Goal: Task Accomplishment & Management: Use online tool/utility

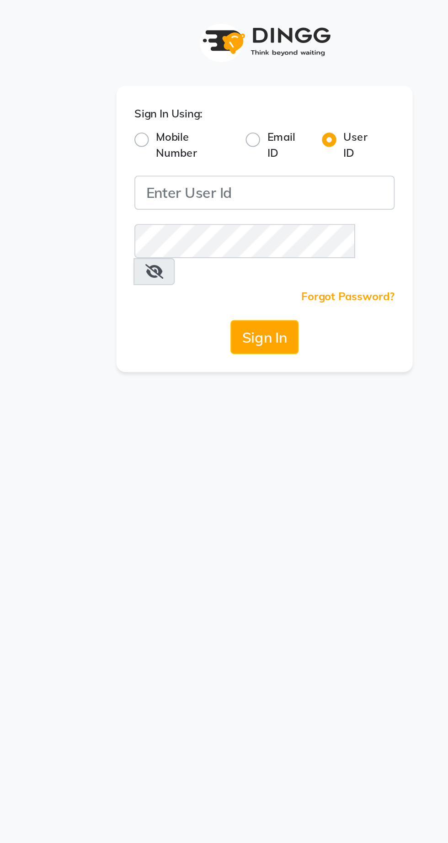
click at [188, 58] on label "Sign In Using:" at bounding box center [175, 59] width 35 height 8
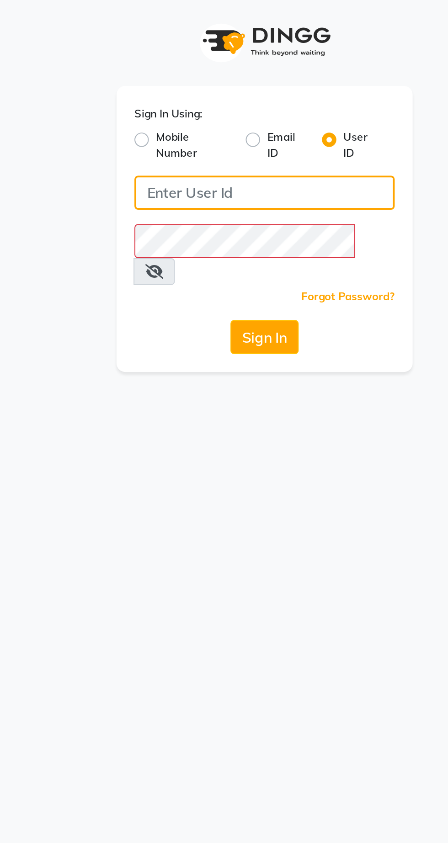
click at [184, 102] on input "Username" at bounding box center [224, 99] width 132 height 17
type input "Ashhok"
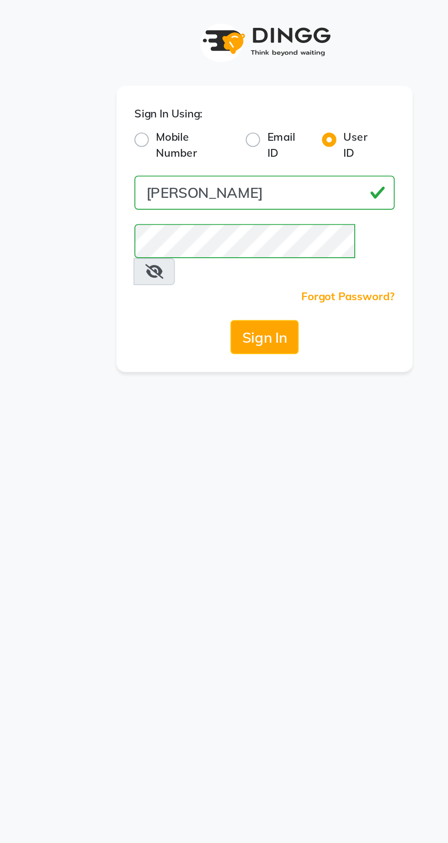
click at [226, 167] on button "Sign In" at bounding box center [223, 172] width 35 height 17
click at [172, 136] on icon at bounding box center [167, 139] width 9 height 7
click at [221, 164] on button "Sign In" at bounding box center [223, 172] width 35 height 17
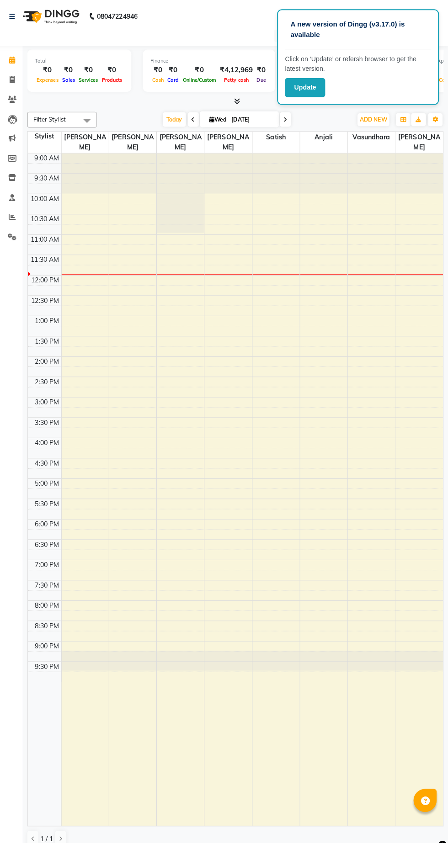
click at [299, 89] on button "Update" at bounding box center [306, 86] width 40 height 19
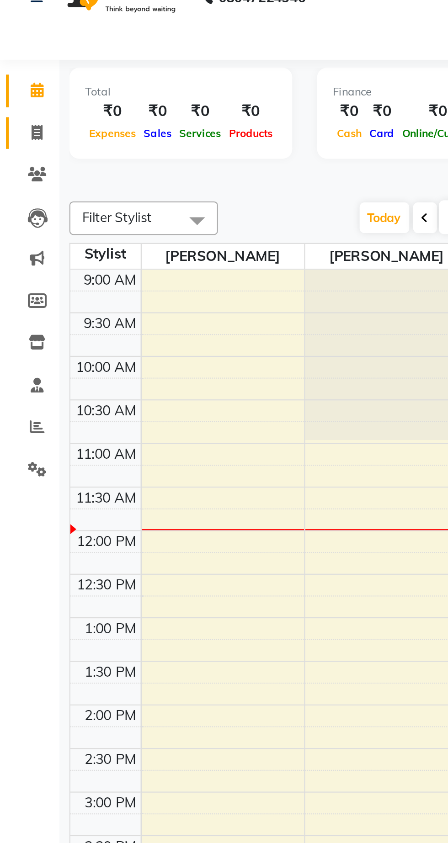
click at [19, 101] on icon at bounding box center [17, 101] width 5 height 7
select select "service"
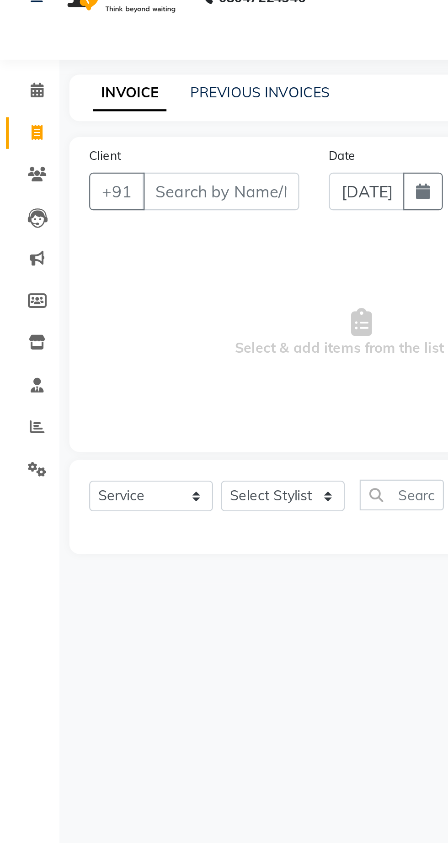
type input "1237"
select select "7307"
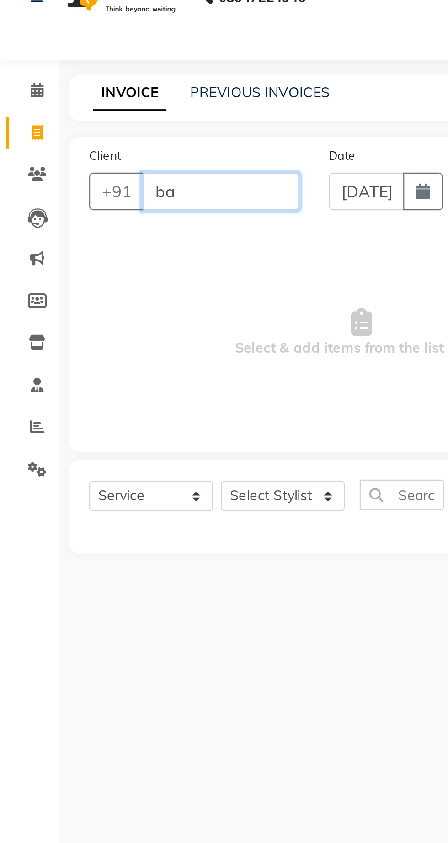
type input "b"
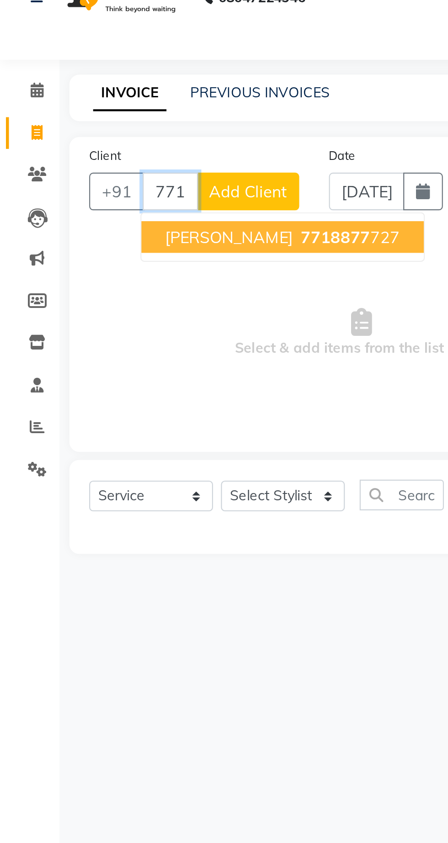
click at [80, 155] on button "Abhishek George 7718877 727" at bounding box center [130, 149] width 130 height 15
type input "7718877727"
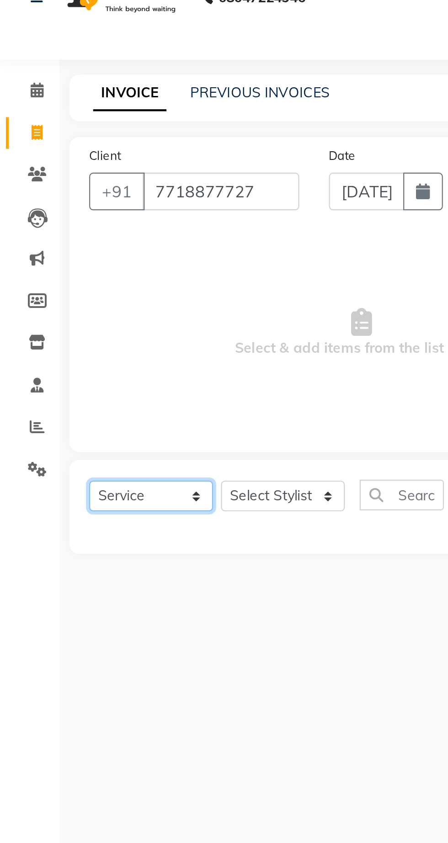
click at [77, 273] on select "Select Service Product Membership Package Voucher Prepaid Gift Card" at bounding box center [69, 269] width 57 height 14
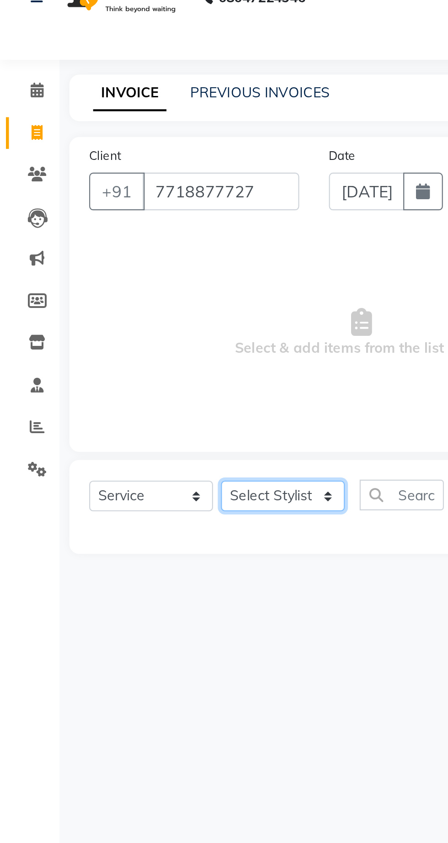
click at [137, 269] on select "Select Stylist Abhishek Anjali Jaiswar Jafer Ahmed Ketan Shinde Sameer Shaikh T…" at bounding box center [130, 269] width 57 height 14
select select "62666"
click at [102, 262] on select "Select Stylist Abhishek Anjali Jaiswar Jafer Ahmed Ketan Shinde Sameer Shaikh T…" at bounding box center [130, 269] width 57 height 14
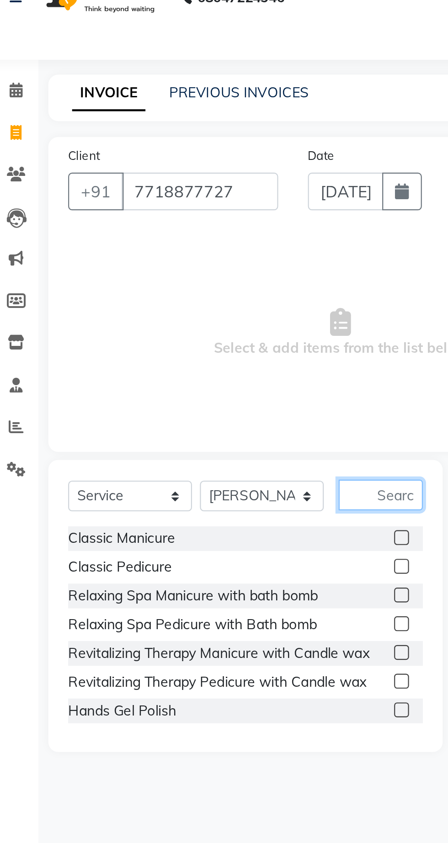
click at [188, 271] on input "text" at bounding box center [185, 268] width 39 height 14
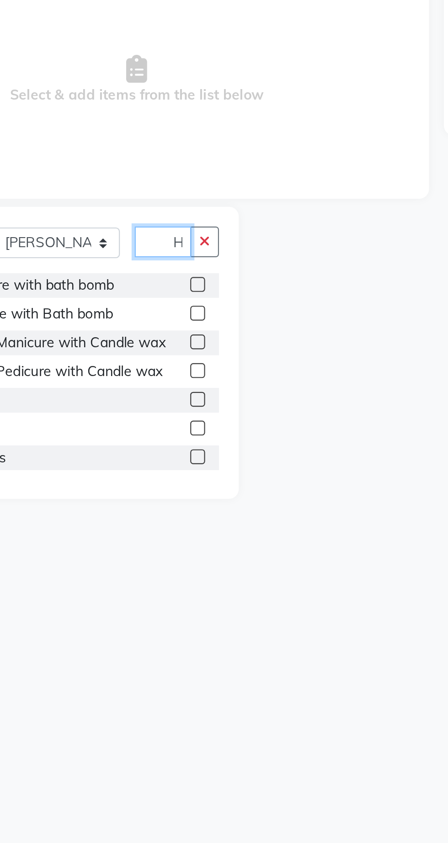
scroll to position [0, 5]
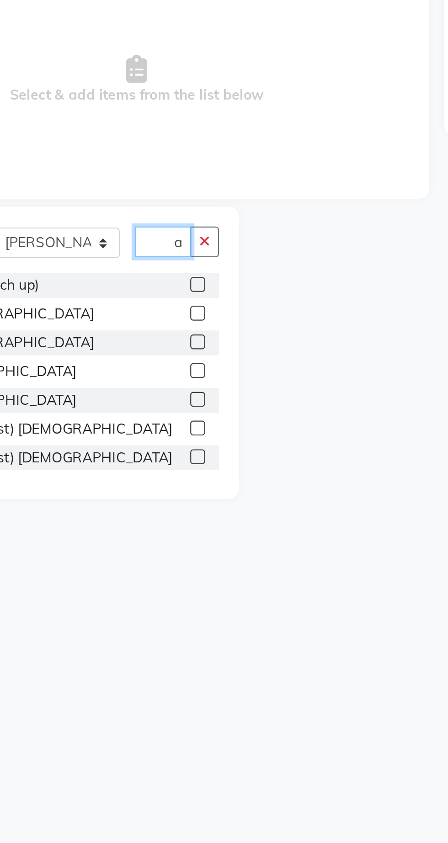
type input "Hai"
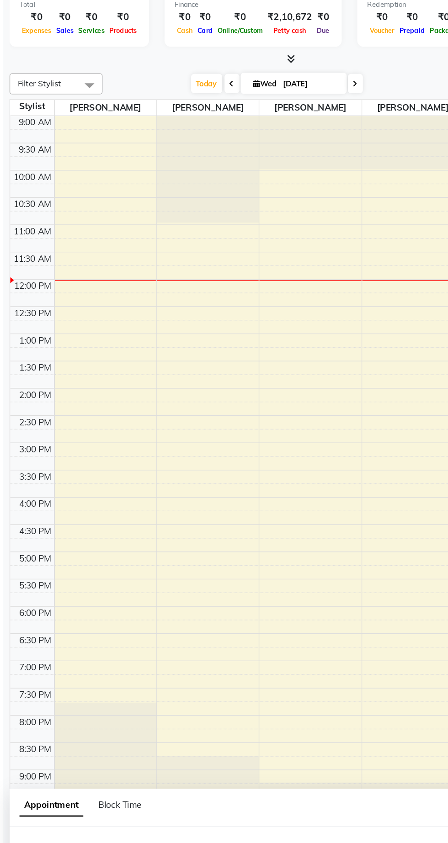
scroll to position [22, 0]
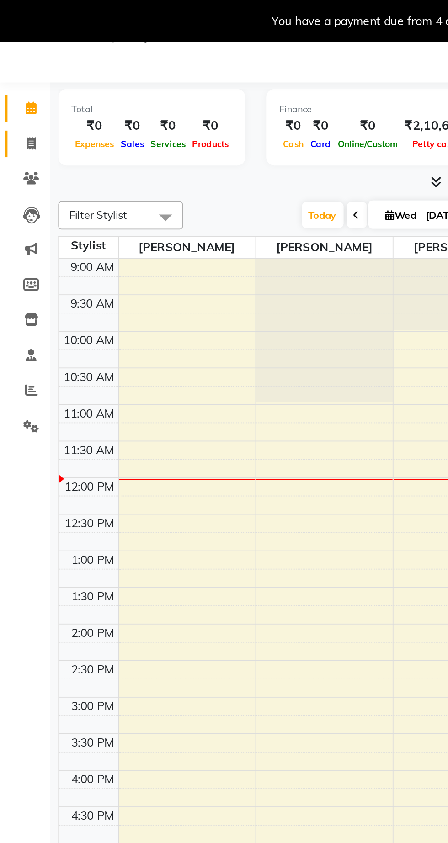
click at [22, 82] on span at bounding box center [17, 79] width 16 height 11
select select "service"
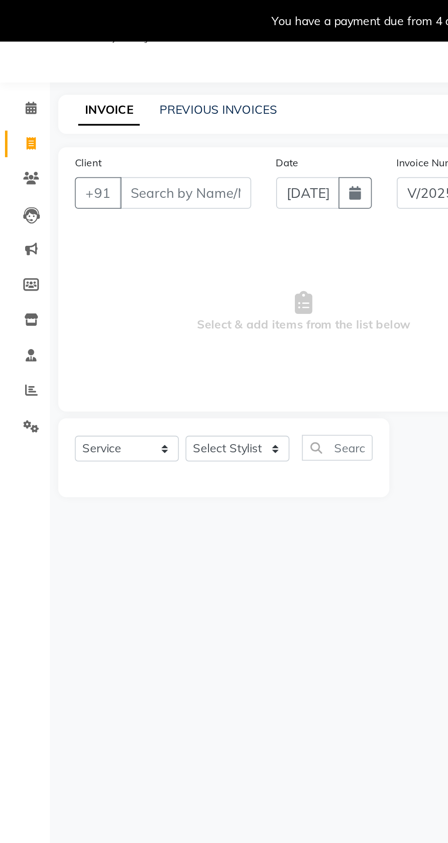
select select "7307"
type input "1237"
click at [194, 112] on div "Date 03-09-2025" at bounding box center [178, 102] width 66 height 37
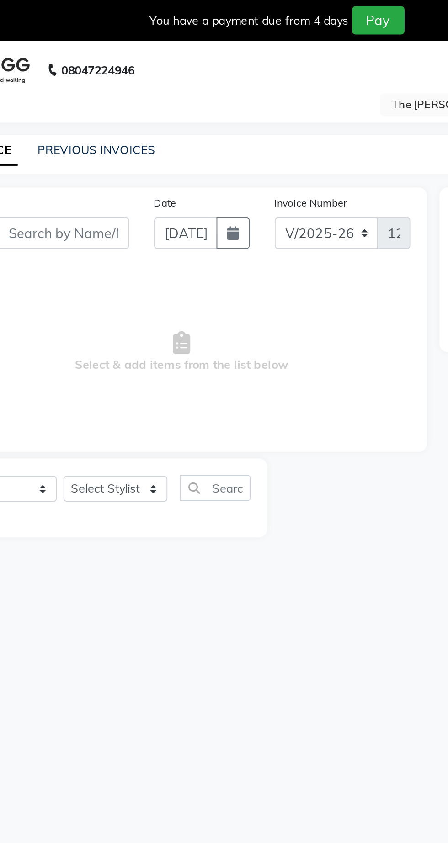
click at [198, 133] on button "button" at bounding box center [195, 128] width 18 height 17
select select "9"
select select "2025"
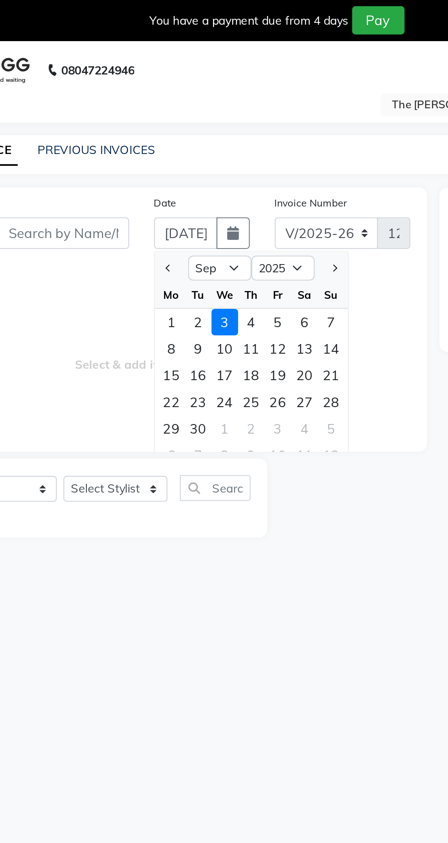
click at [174, 179] on div "2" at bounding box center [176, 177] width 15 height 15
type input "02-09-2025"
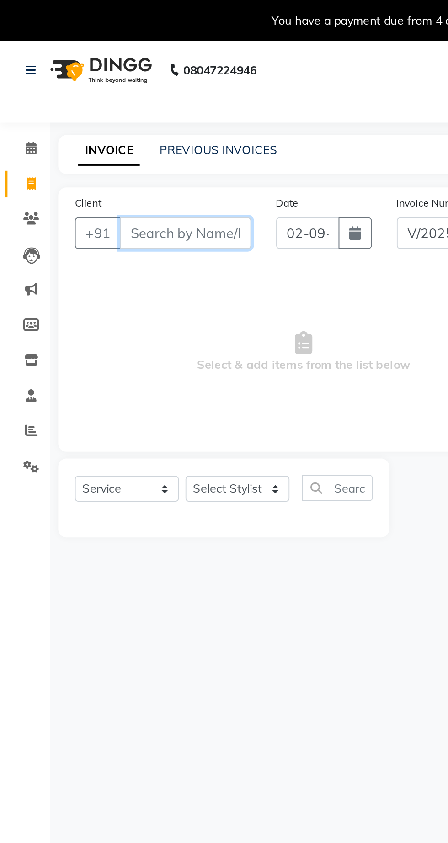
click at [100, 131] on input "Client" at bounding box center [102, 128] width 72 height 17
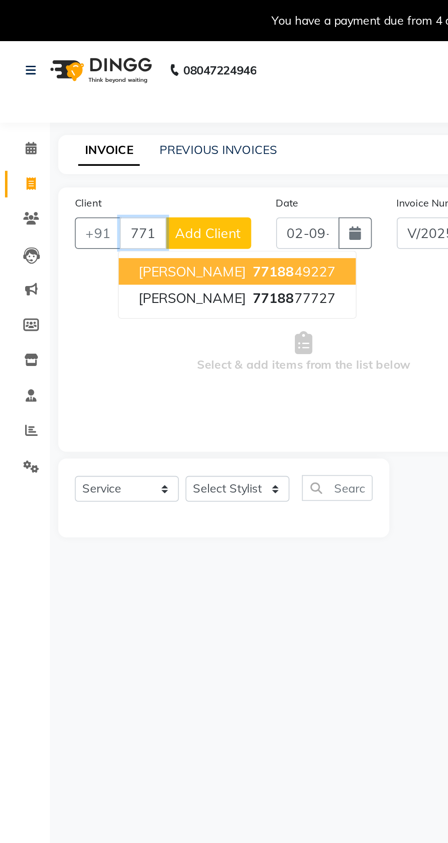
click at [95, 169] on button "Abhishek George 77188 77727" at bounding box center [130, 164] width 130 height 15
type input "7718877727"
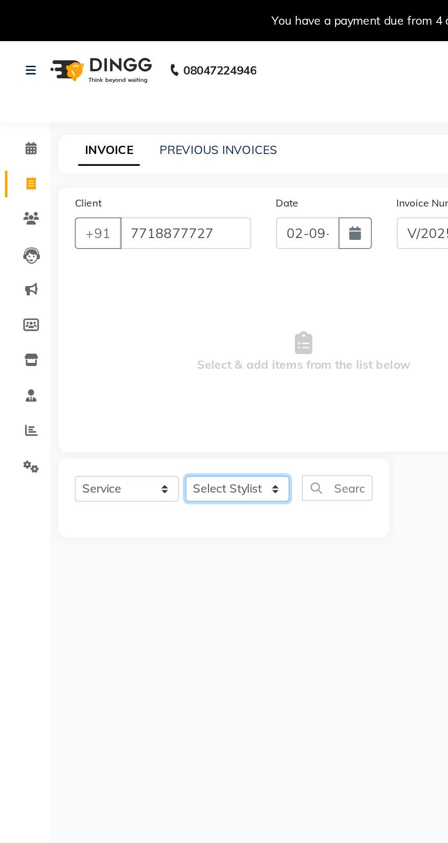
click at [118, 270] on select "Select Stylist Abhishek Anjali Jaiswar Jafer Ahmed Ketan Shinde Sameer Shaikh T…" at bounding box center [130, 269] width 57 height 14
select select "62666"
click at [102, 262] on select "Select Stylist Abhishek Anjali Jaiswar Jafer Ahmed Ketan Shinde Sameer Shaikh T…" at bounding box center [130, 269] width 57 height 14
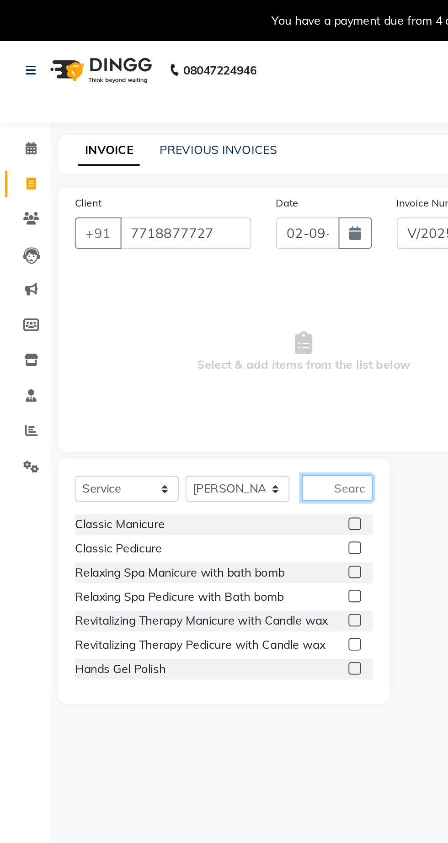
click at [191, 269] on input "text" at bounding box center [185, 268] width 39 height 14
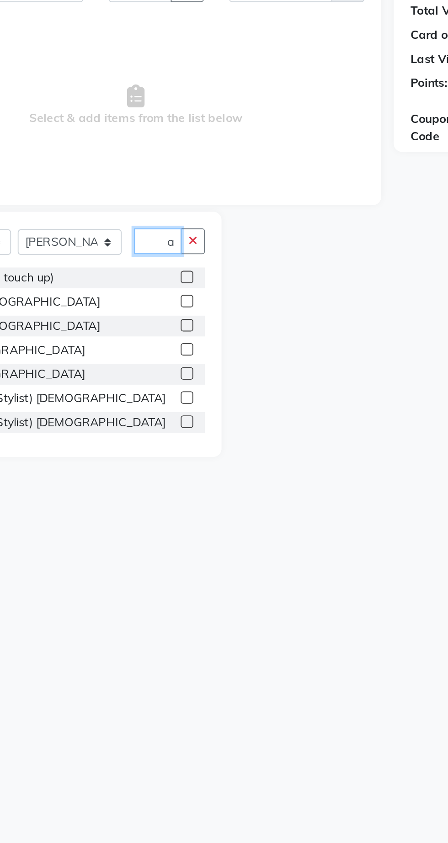
scroll to position [0, 7]
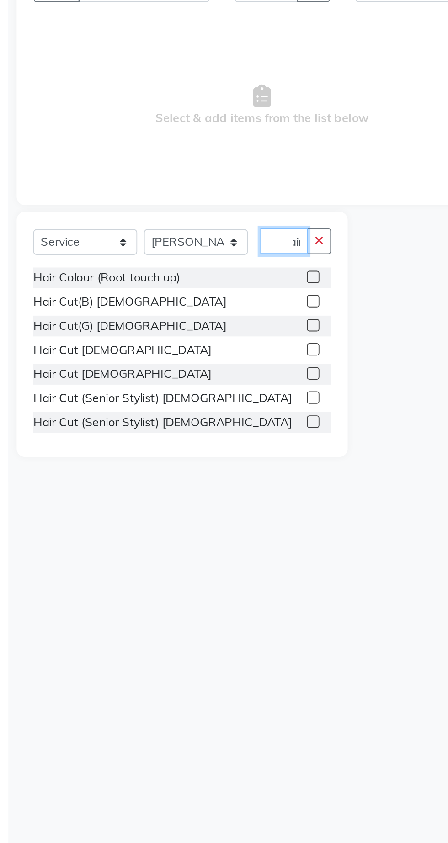
type input "Hair"
click at [194, 341] on label at bounding box center [194, 340] width 7 height 7
click at [194, 341] on input "checkbox" at bounding box center [194, 341] width 6 height 6
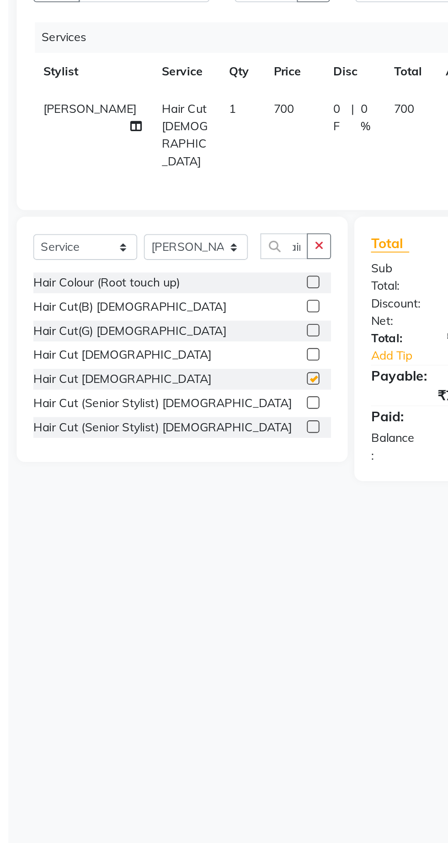
scroll to position [0, 0]
checkbox input "false"
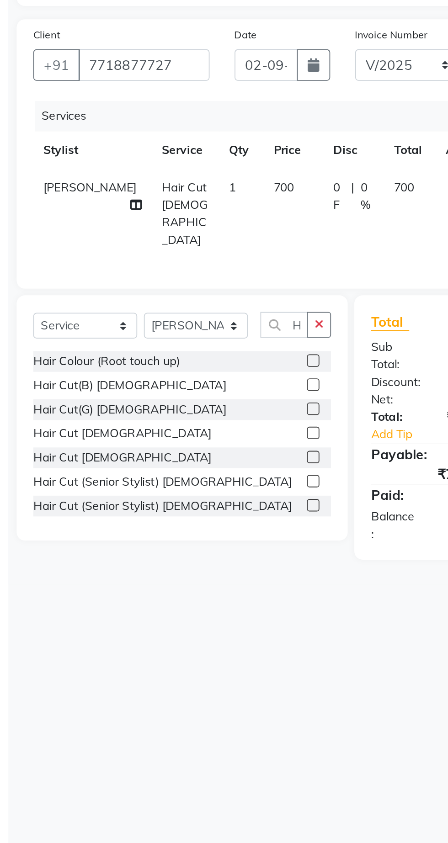
click at [194, 327] on label at bounding box center [194, 330] width 7 height 7
click at [194, 328] on input "checkbox" at bounding box center [194, 331] width 6 height 6
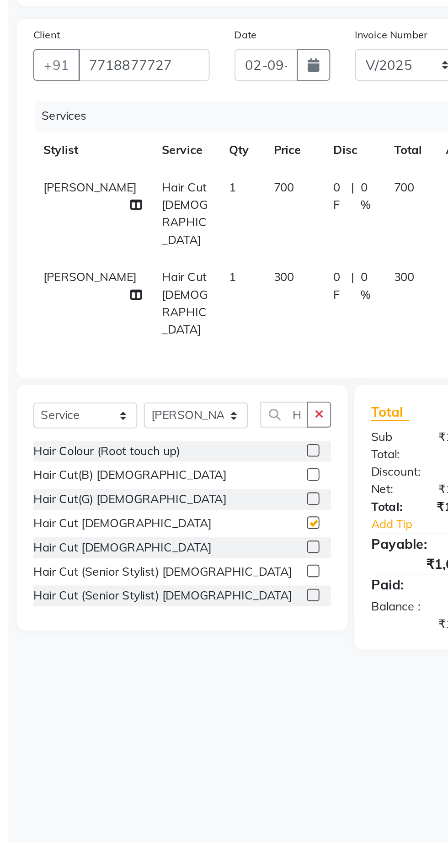
checkbox input "false"
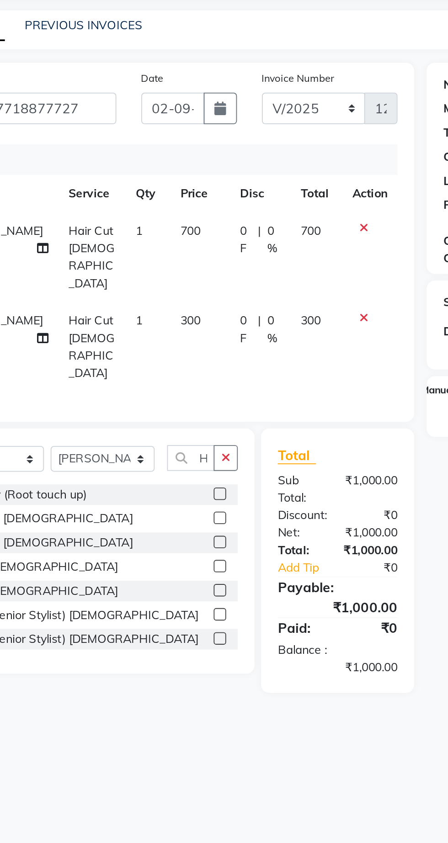
click at [272, 194] on icon at bounding box center [273, 194] width 5 height 6
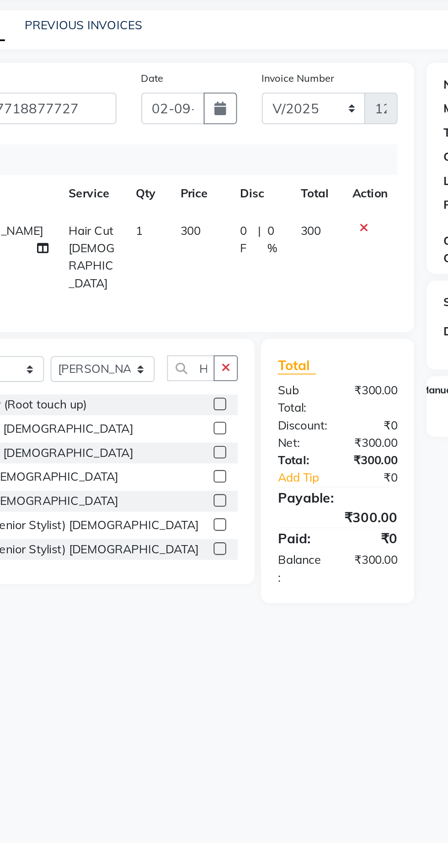
click at [171, 201] on td "300" at bounding box center [184, 209] width 33 height 49
select select "62666"
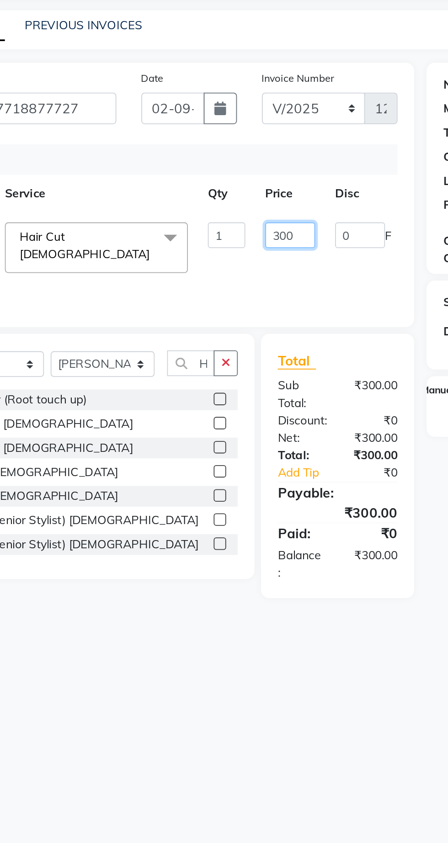
click at [226, 199] on input "300" at bounding box center [233, 198] width 27 height 14
type input "250"
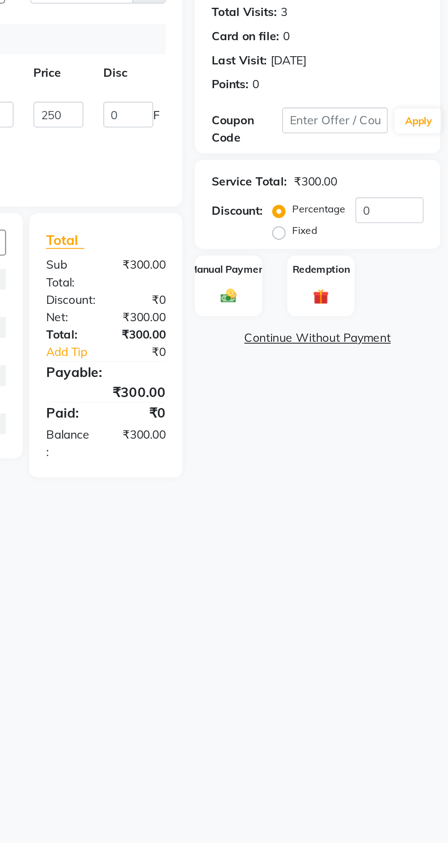
click at [326, 293] on img at bounding box center [327, 298] width 14 height 10
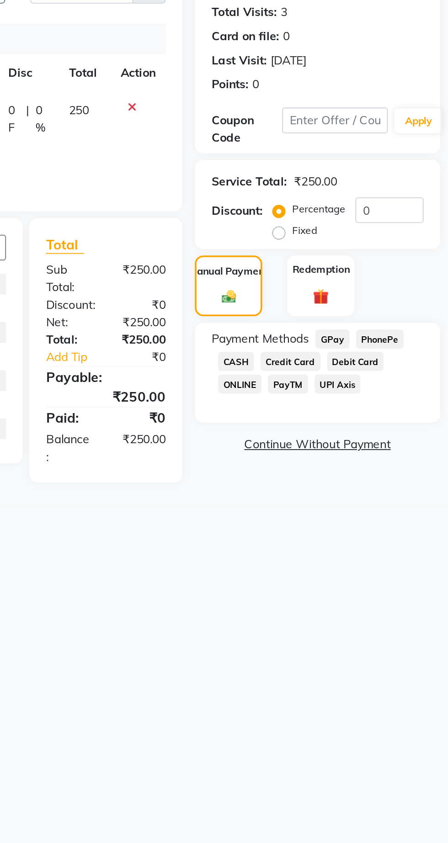
click at [389, 323] on span "GPay" at bounding box center [383, 321] width 19 height 11
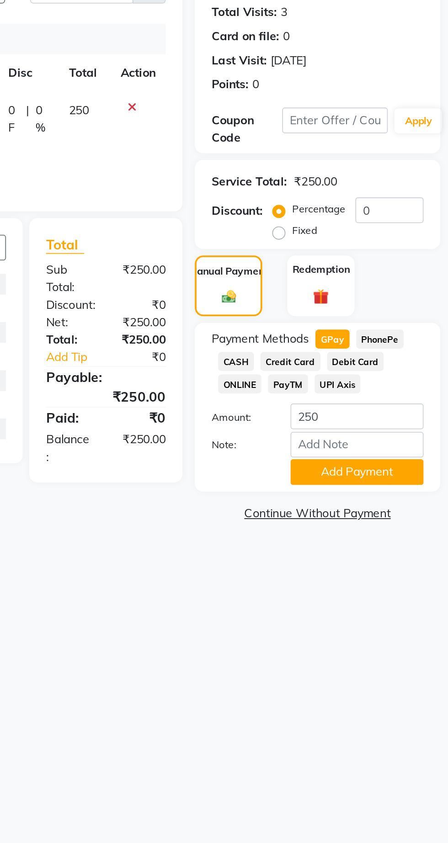
click at [404, 395] on button "Add Payment" at bounding box center [397, 394] width 73 height 14
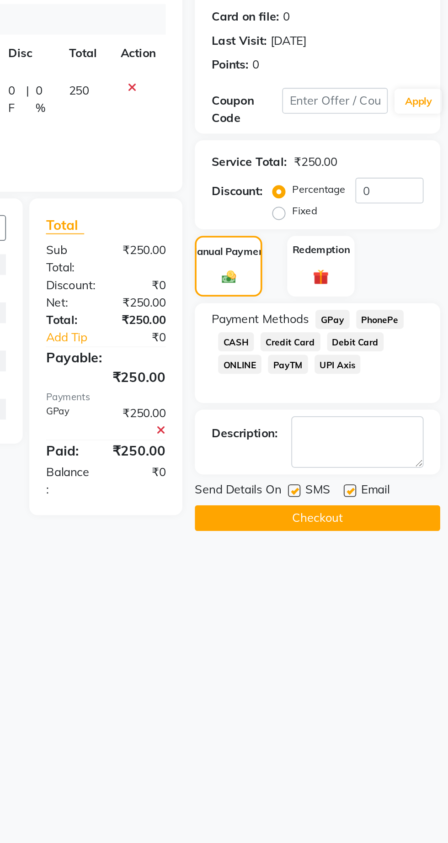
click at [389, 433] on button "Checkout" at bounding box center [375, 430] width 135 height 14
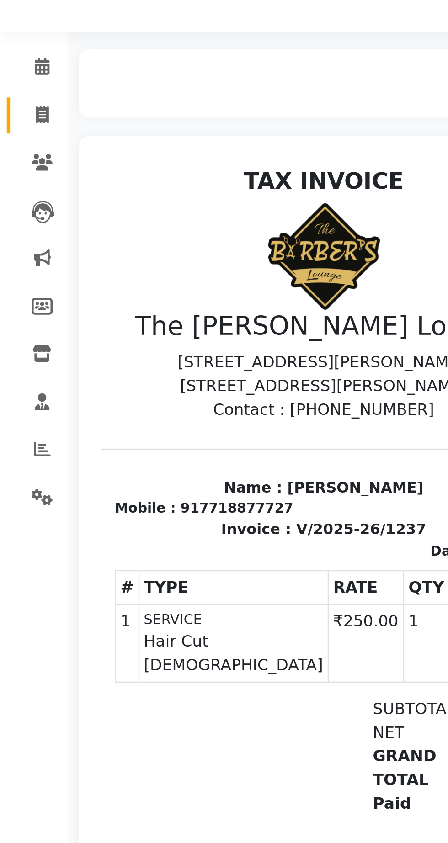
click at [21, 104] on span at bounding box center [17, 101] width 16 height 11
select select "service"
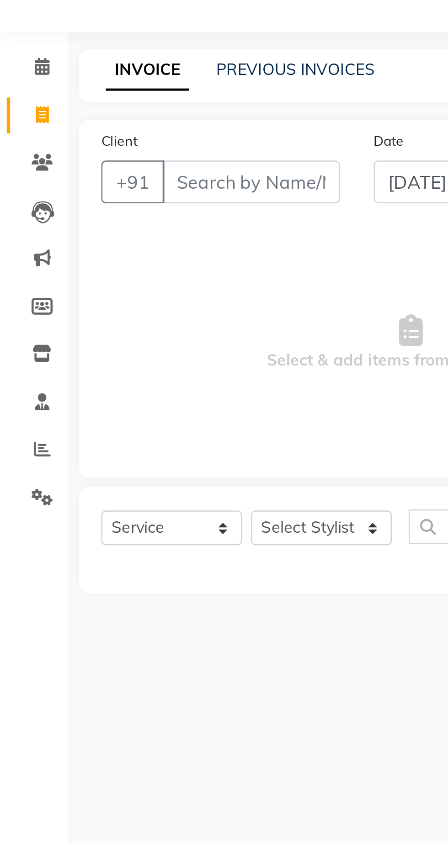
select select "7307"
type input "1238"
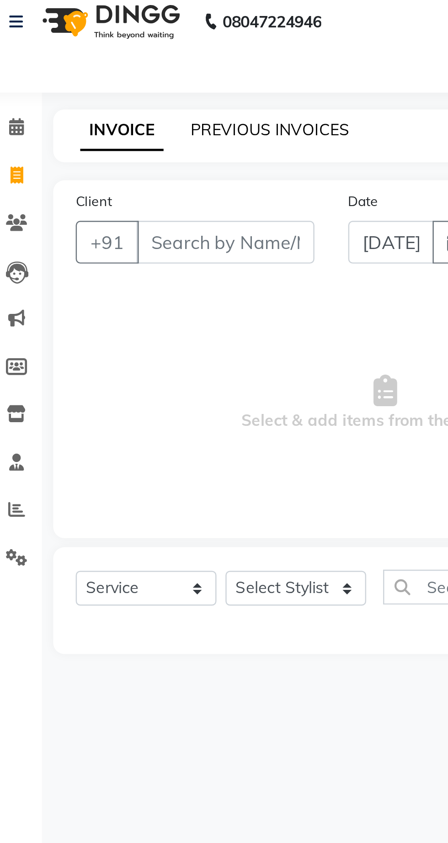
click at [109, 85] on link "PREVIOUS INVOICES" at bounding box center [120, 83] width 64 height 8
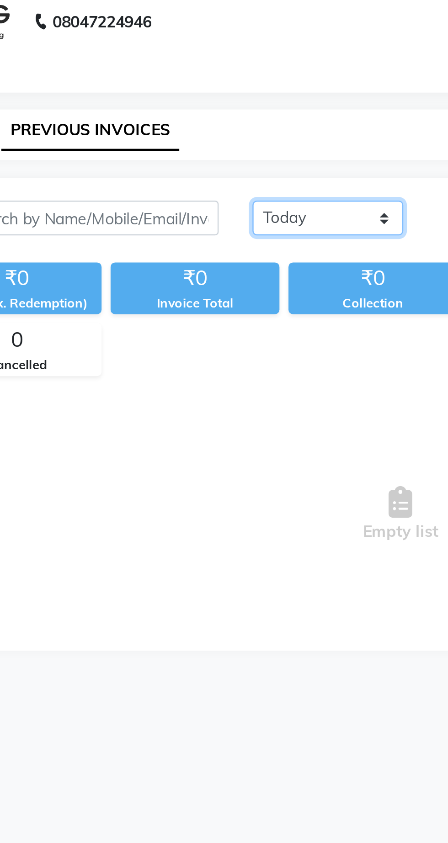
click at [226, 122] on select "[DATE] [DATE] Custom Range" at bounding box center [212, 118] width 61 height 14
select select "[DATE]"
click at [182, 111] on select "[DATE] [DATE] Custom Range" at bounding box center [212, 118] width 61 height 14
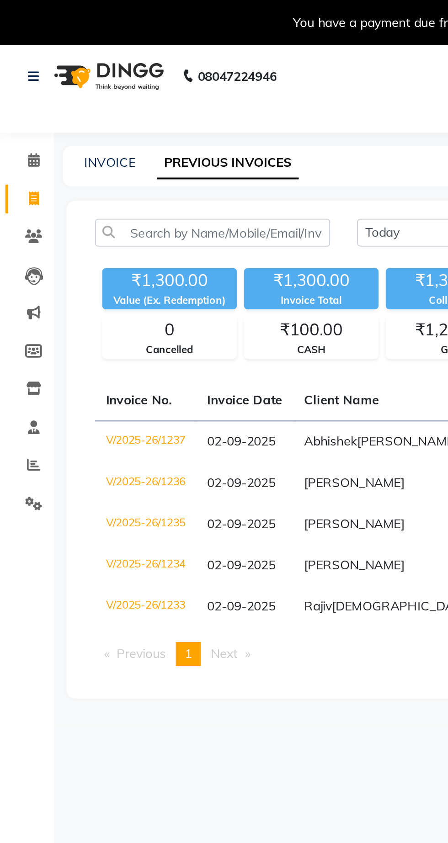
click at [22, 104] on span at bounding box center [17, 101] width 16 height 11
select select "service"
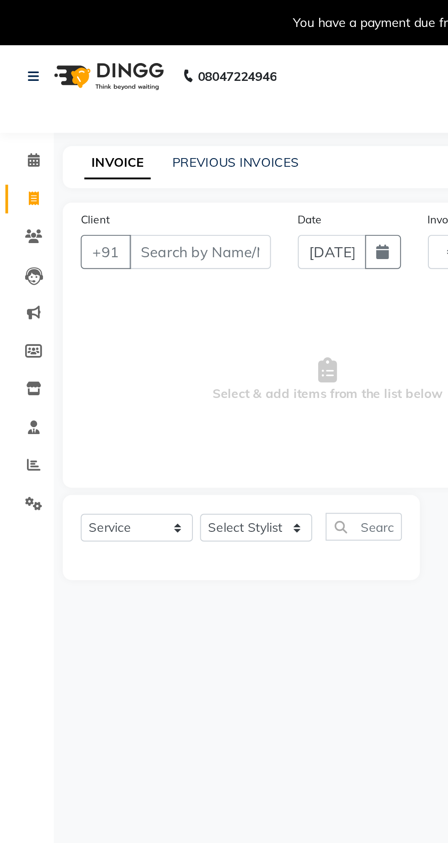
click at [54, 98] on ngb-tooltip-window "Invoice" at bounding box center [40, 102] width 31 height 16
select select "7307"
type input "1238"
click at [108, 130] on input "Client" at bounding box center [102, 128] width 72 height 17
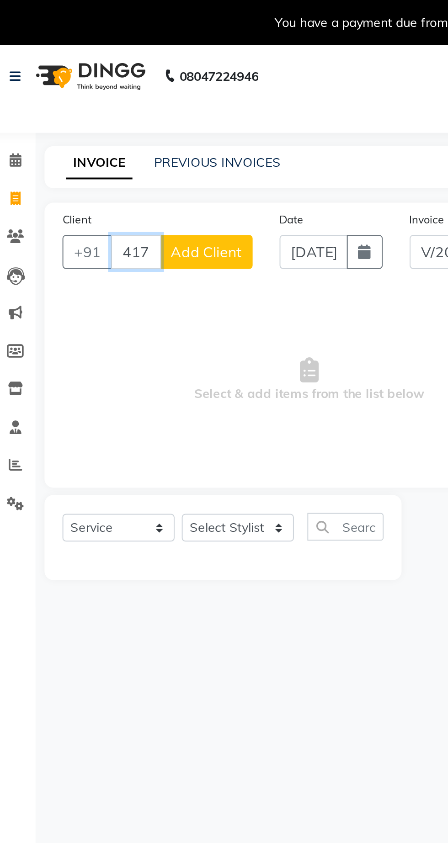
click at [79, 131] on input "4178402" at bounding box center [79, 128] width 26 height 17
click at [91, 133] on input "4178402" at bounding box center [79, 128] width 26 height 17
click at [83, 128] on input "4178402" at bounding box center [79, 128] width 26 height 17
type input "41784023052"
click at [116, 130] on span "Add Client" at bounding box center [114, 128] width 36 height 9
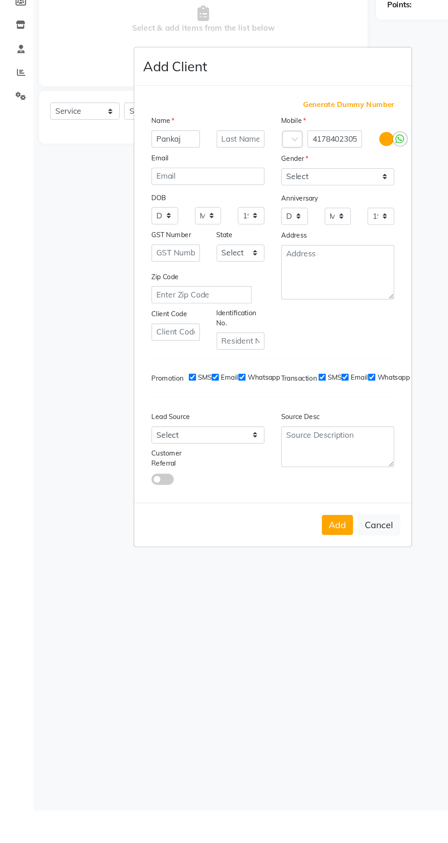
type input "Pankaj"
click at [291, 330] on select "Select Male Female Other Prefer Not To Say" at bounding box center [277, 323] width 93 height 14
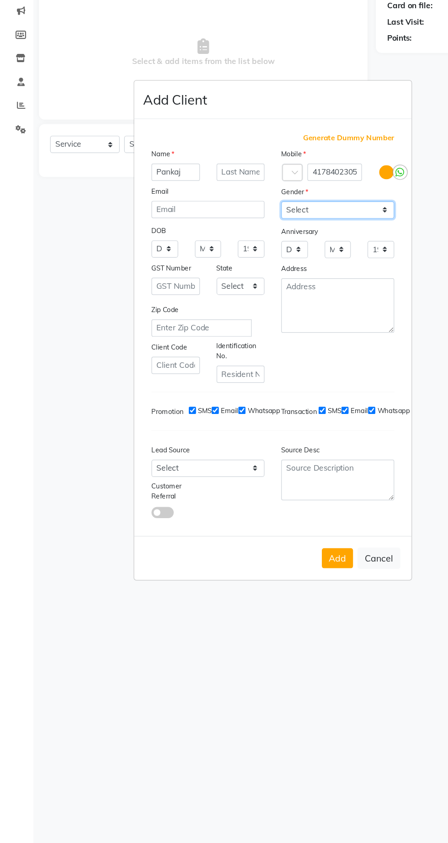
select select "male"
click at [231, 330] on select "Select Male Female Other Prefer Not To Say" at bounding box center [277, 323] width 93 height 14
click at [162, 542] on select "Select Walk-in Referral Internet Friend Word of Mouth Advertisement Facebook Ju…" at bounding box center [170, 534] width 93 height 14
select select "50065"
click at [124, 542] on select "Select Walk-in Referral Internet Friend Word of Mouth Advertisement Facebook Ju…" at bounding box center [170, 534] width 93 height 14
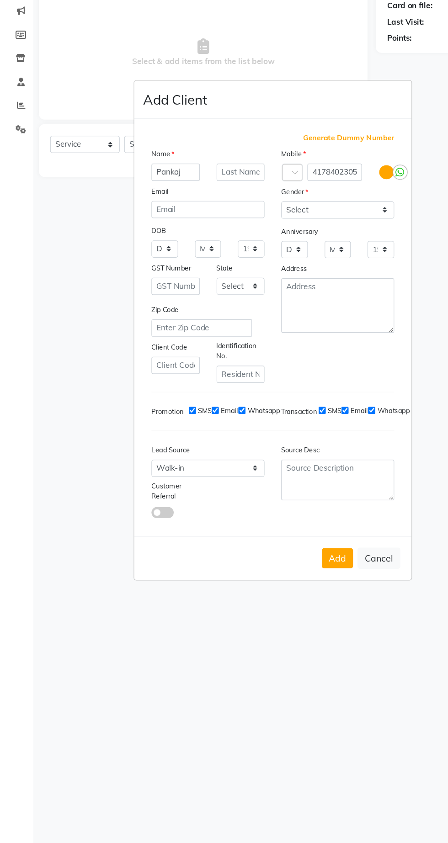
click at [278, 616] on button "Add" at bounding box center [277, 608] width 26 height 16
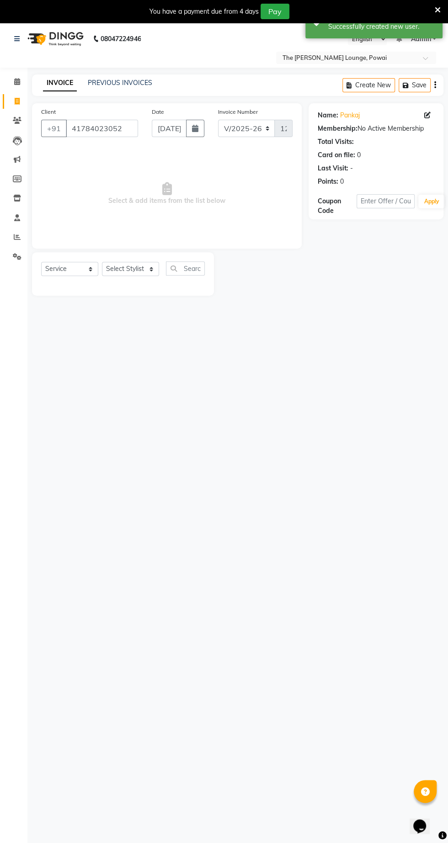
scroll to position [2, 0]
click at [133, 270] on select "Select Stylist Abhishek Anjali Jaiswar Jafer Ahmed Ketan Shinde Sameer Shaikh T…" at bounding box center [130, 267] width 57 height 14
click at [102, 260] on select "Select Stylist Abhishek Anjali Jaiswar Jafer Ahmed Ketan Shinde Sameer Shaikh T…" at bounding box center [130, 267] width 57 height 14
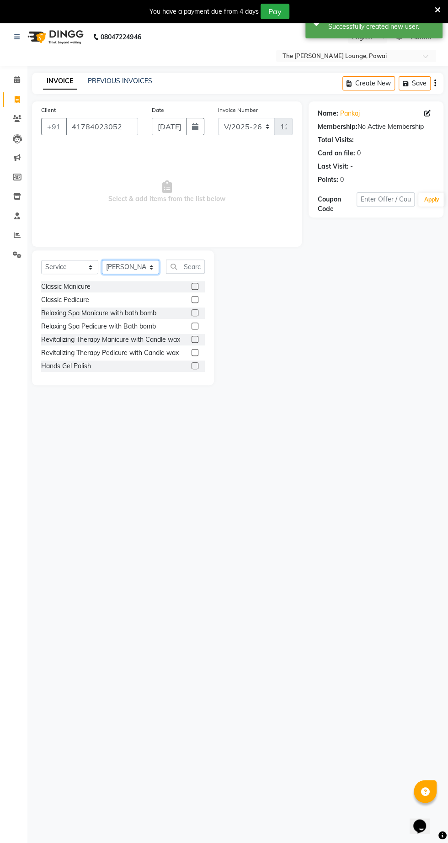
click at [131, 270] on select "Select Stylist Abhishek Anjali Jaiswar Jafer Ahmed Ketan Shinde Sameer Shaikh T…" at bounding box center [130, 267] width 57 height 14
select select "62666"
click at [102, 260] on select "Select Stylist Abhishek Anjali Jaiswar Jafer Ahmed Ketan Shinde Sameer Shaikh T…" at bounding box center [130, 267] width 57 height 14
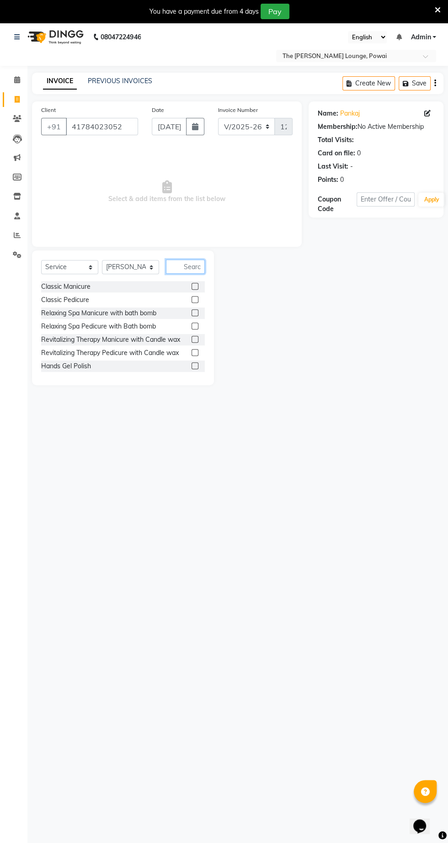
click at [193, 266] on input "text" at bounding box center [185, 266] width 39 height 14
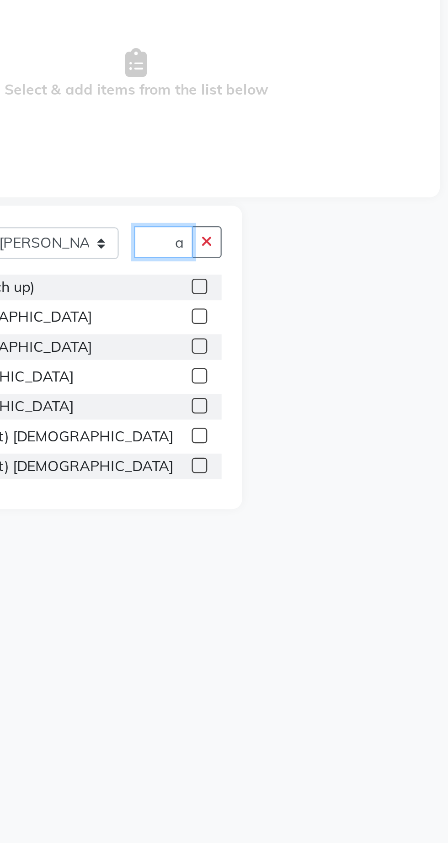
scroll to position [0, 7]
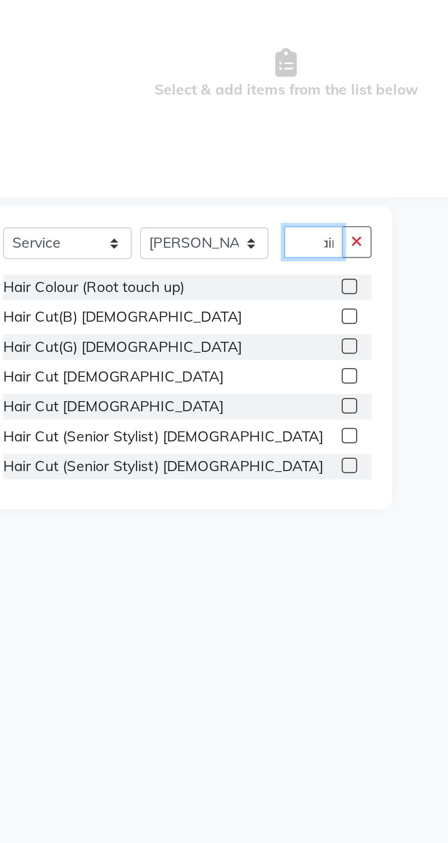
type input "Hair"
click at [193, 327] on label at bounding box center [194, 325] width 7 height 7
click at [193, 327] on input "checkbox" at bounding box center [194, 326] width 6 height 6
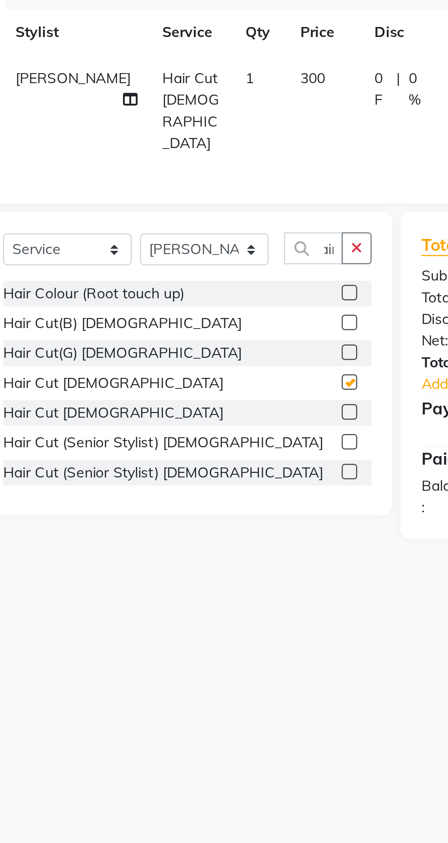
scroll to position [0, 0]
checkbox input "false"
click at [173, 192] on span "300" at bounding box center [178, 194] width 11 height 8
select select "62666"
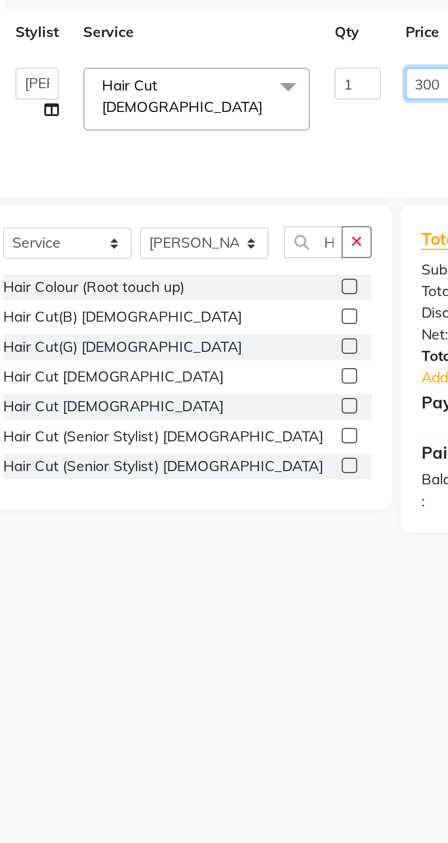
click at [226, 195] on input "300" at bounding box center [233, 196] width 27 height 14
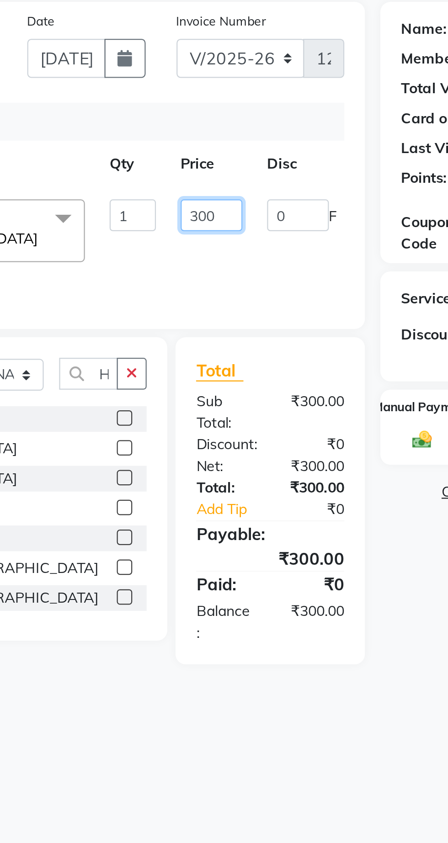
scroll to position [2, 0]
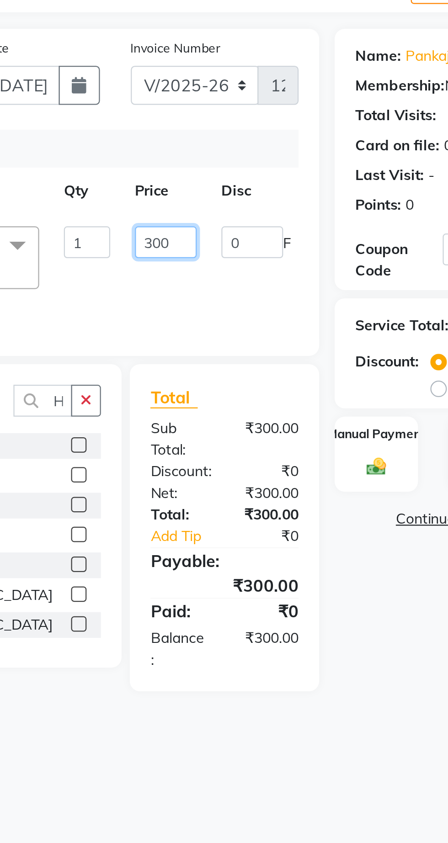
click at [237, 199] on input "300" at bounding box center [233, 196] width 27 height 14
click at [233, 198] on input "300" at bounding box center [233, 196] width 27 height 14
type input "3"
type input "250"
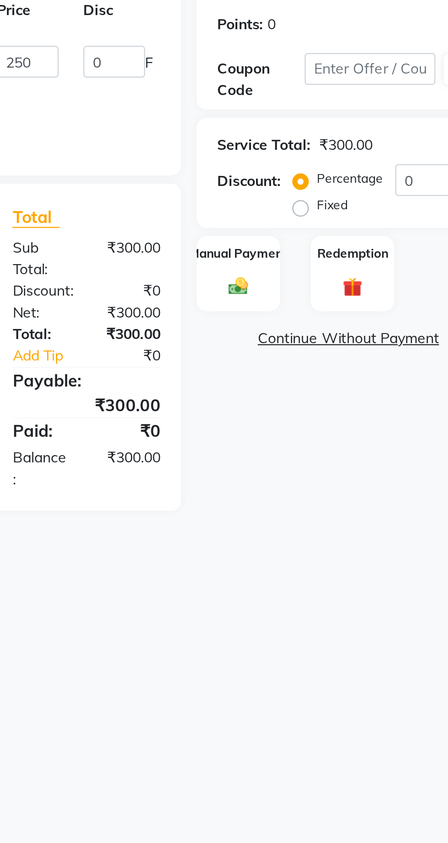
click at [319, 287] on div "Manual Payment" at bounding box center [326, 291] width 37 height 34
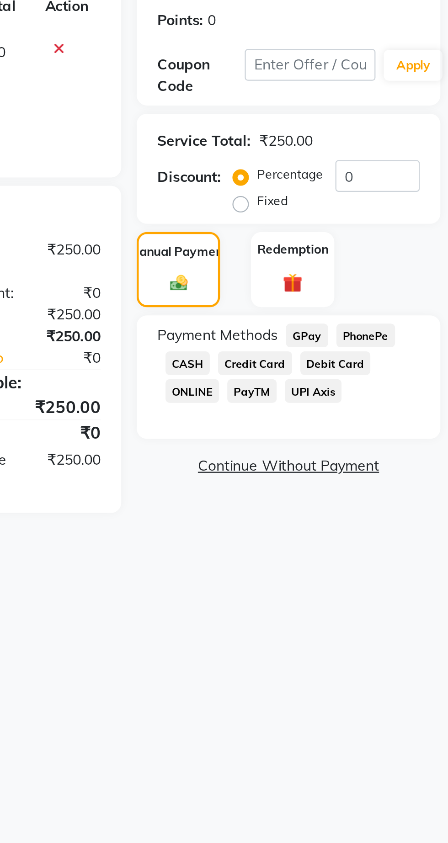
scroll to position [0, 0]
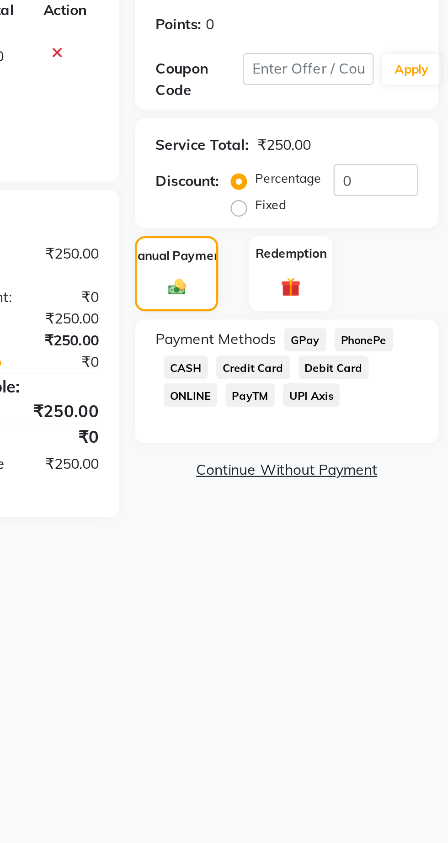
click at [333, 333] on span "CASH" at bounding box center [331, 333] width 20 height 11
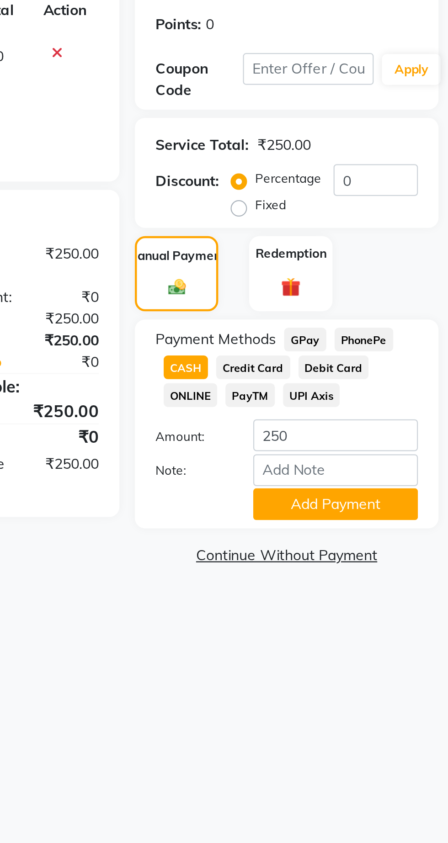
click at [414, 398] on button "Add Payment" at bounding box center [397, 394] width 73 height 14
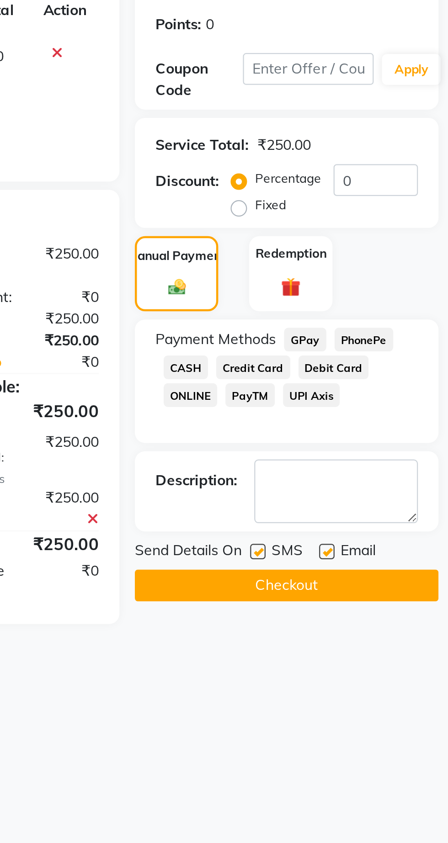
click at [394, 416] on label at bounding box center [393, 415] width 7 height 7
click at [394, 416] on input "checkbox" at bounding box center [393, 416] width 6 height 6
checkbox input "false"
click at [363, 414] on label at bounding box center [362, 415] width 7 height 7
click at [363, 414] on input "checkbox" at bounding box center [362, 416] width 6 height 6
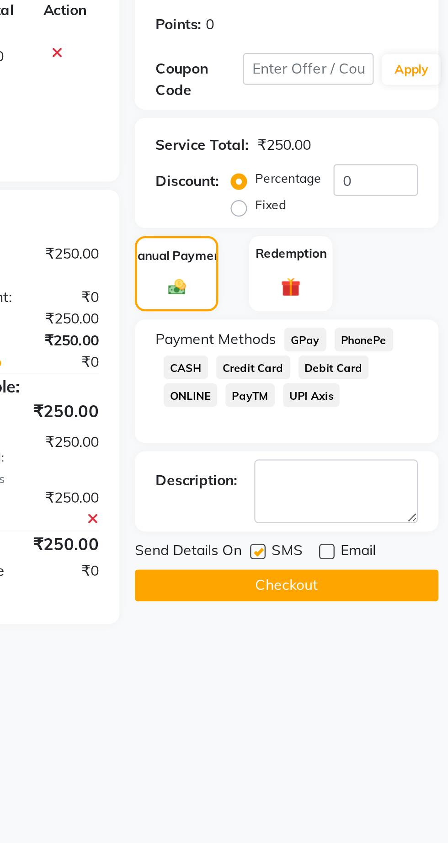
checkbox input "false"
click at [389, 435] on button "Checkout" at bounding box center [375, 430] width 135 height 14
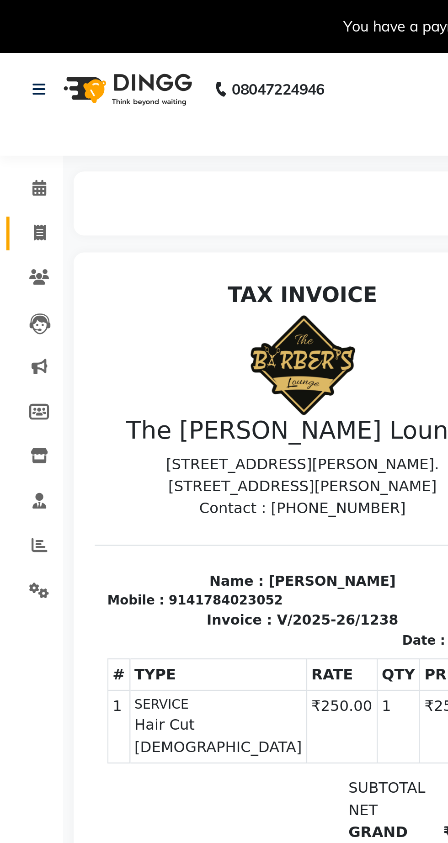
click at [22, 106] on span at bounding box center [17, 101] width 16 height 11
select select "service"
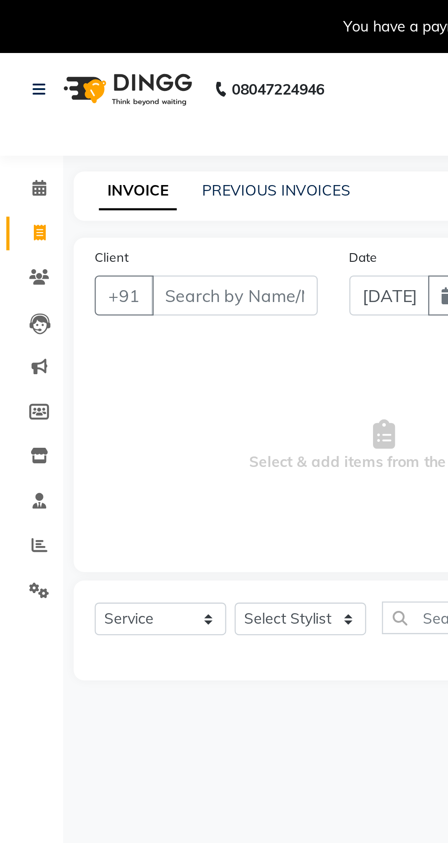
select select "7307"
type input "1239"
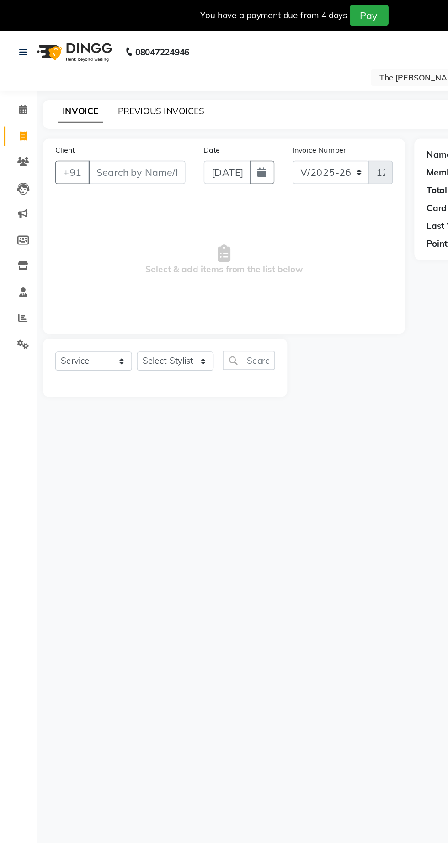
click at [124, 83] on link "PREVIOUS INVOICES" at bounding box center [120, 83] width 64 height 8
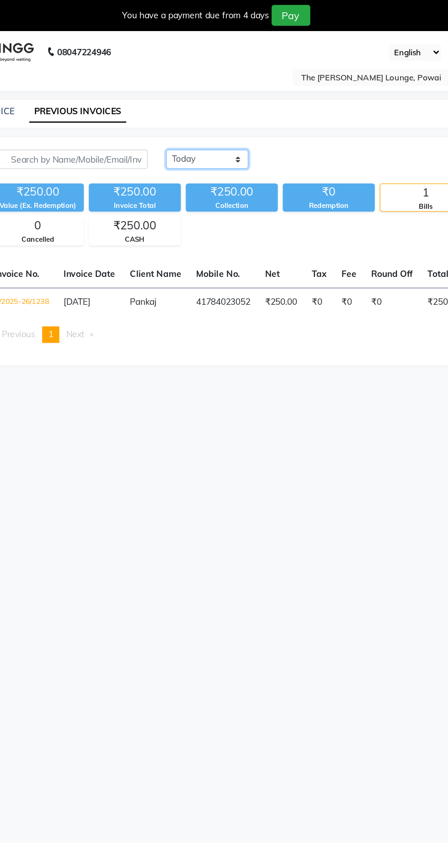
click at [206, 120] on select "[DATE] [DATE] Custom Range" at bounding box center [212, 118] width 61 height 14
select select "[DATE]"
click at [182, 111] on select "[DATE] [DATE] Custom Range" at bounding box center [212, 118] width 61 height 14
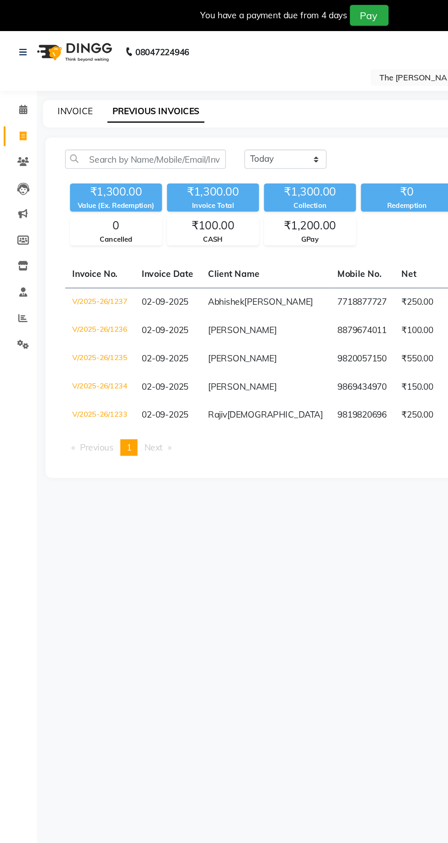
click at [65, 84] on link "INVOICE" at bounding box center [56, 83] width 26 height 8
select select "service"
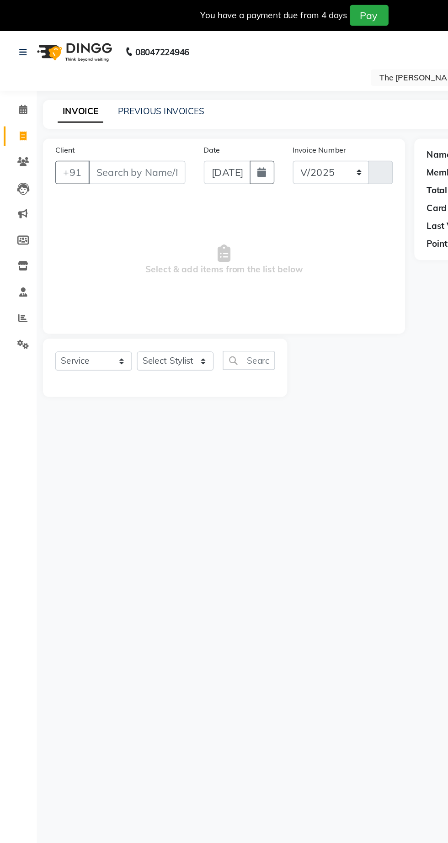
select select "7307"
type input "1239"
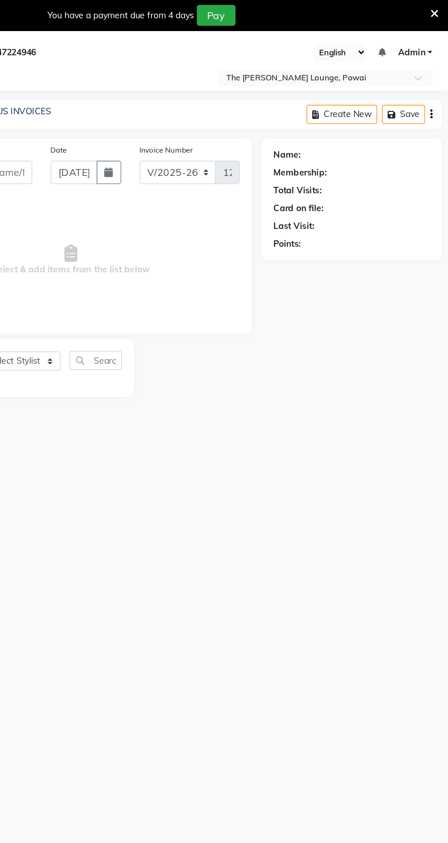
click at [304, 59] on input "text" at bounding box center [346, 58] width 132 height 9
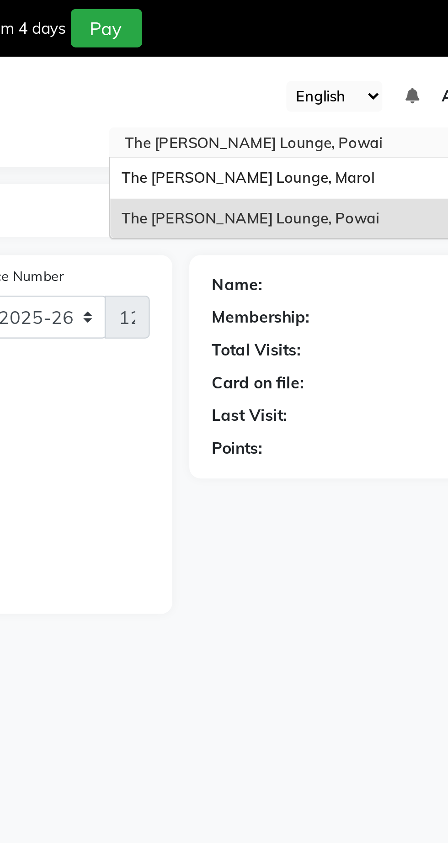
click at [307, 74] on span "The [PERSON_NAME] Lounge, Marol" at bounding box center [332, 71] width 102 height 7
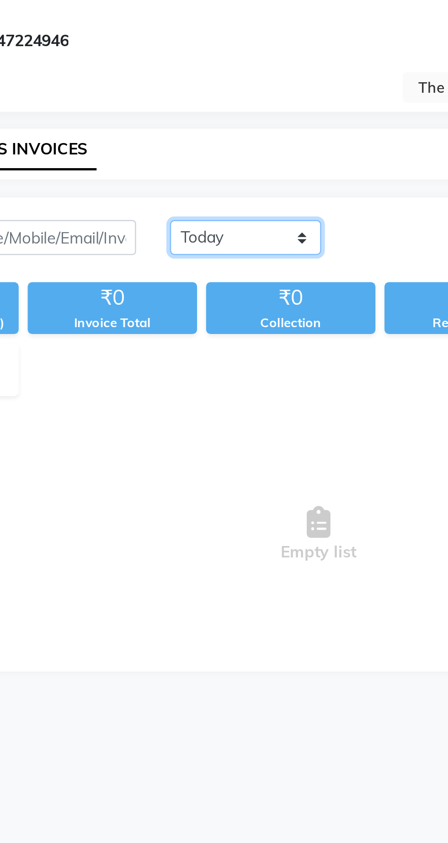
click at [190, 99] on select "[DATE] [DATE] Custom Range" at bounding box center [212, 96] width 61 height 14
select select "[DATE]"
click at [182, 89] on select "[DATE] [DATE] Custom Range" at bounding box center [212, 96] width 61 height 14
